Goal: Go to known website: Go to known website

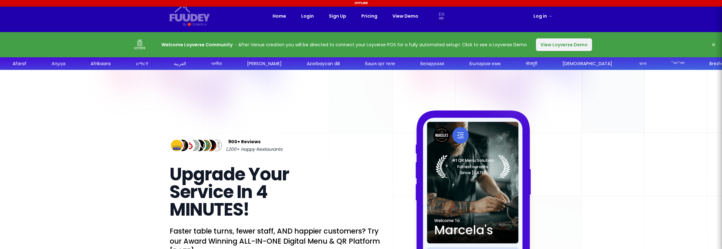
select select "en"
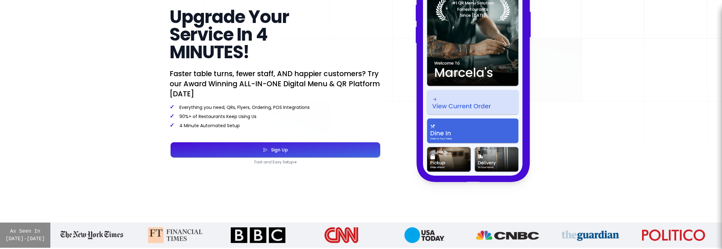
scroll to position [157, 0]
select select "en"
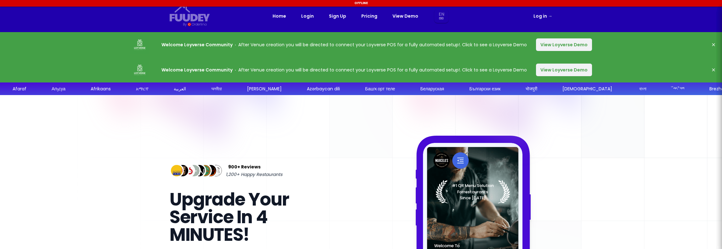
select select "en"
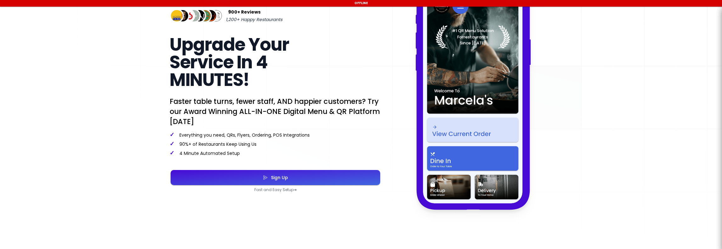
select select "en"
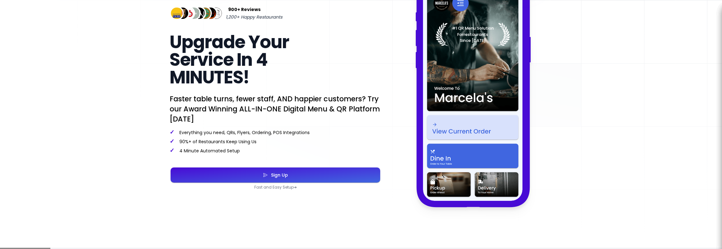
select select "en"
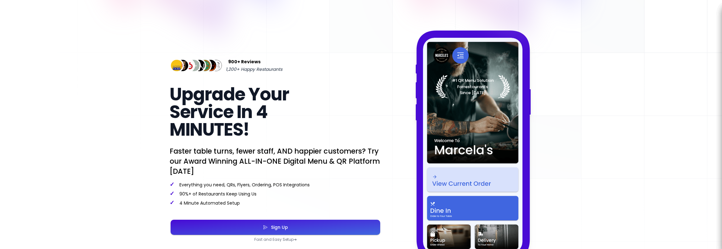
scroll to position [101, 0]
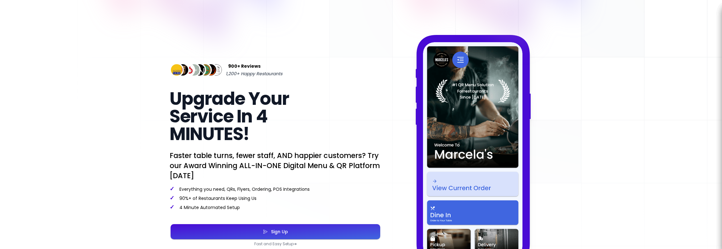
select select "en"
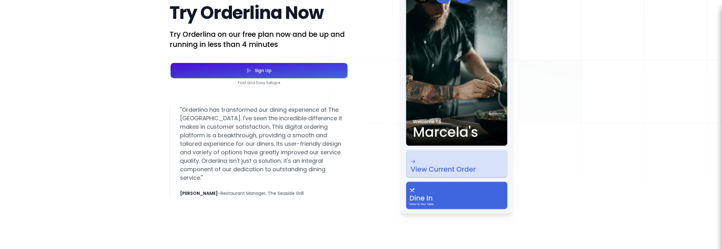
scroll to position [1203, 0]
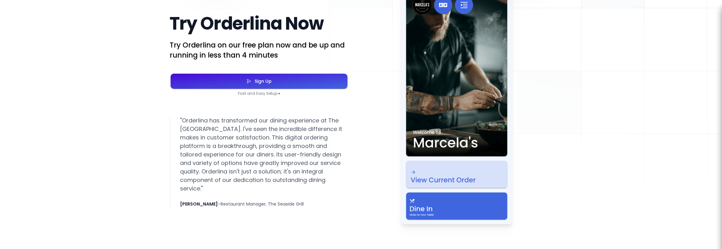
select select "en"
